Goal: Transaction & Acquisition: Purchase product/service

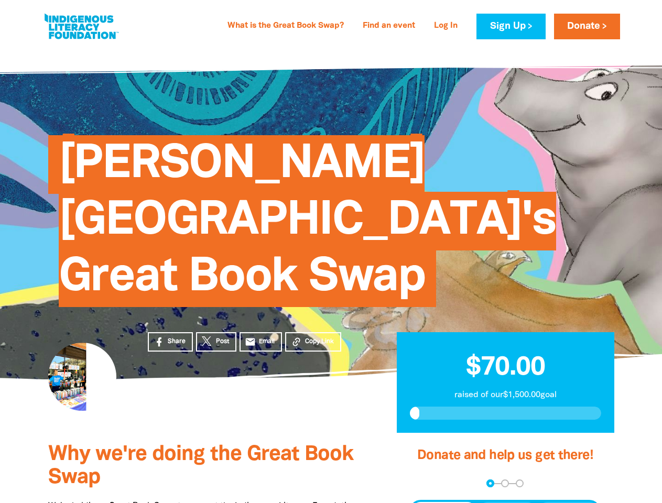
click at [331, 252] on span "[PERSON_NAME][GEOGRAPHIC_DATA]'s Great Book Swap" at bounding box center [308, 225] width 498 height 164
click at [313, 337] on span "Copy Link" at bounding box center [319, 341] width 29 height 9
click at [424, 480] on div "arrow_back Back Step 1 Step 2 Step 3" at bounding box center [505, 484] width 191 height 8
click at [490, 482] on div "Navigate to step 1 of 3 to enter your donation amount" at bounding box center [490, 483] width 3 height 3
click at [444, 503] on span "One-time" at bounding box center [444, 512] width 37 height 13
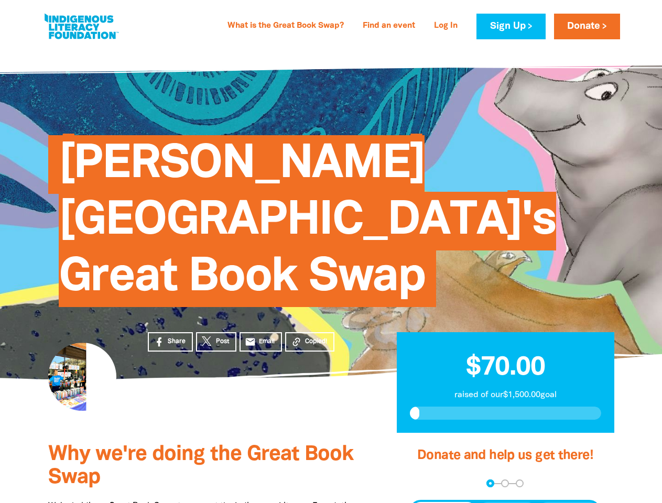
click at [508, 503] on span "Weekly" at bounding box center [507, 512] width 29 height 13
click at [568, 503] on span "Monthly" at bounding box center [569, 512] width 32 height 13
